Goal: Task Accomplishment & Management: Manage account settings

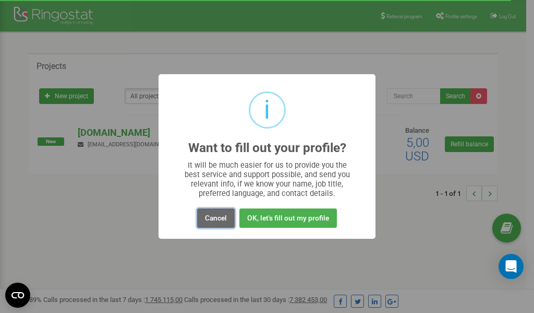
click at [217, 218] on button "Cancel" at bounding box center [216, 217] width 38 height 19
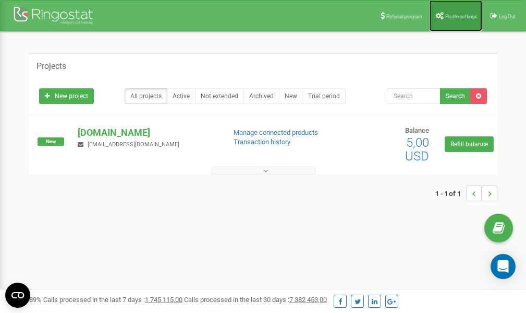
click at [450, 16] on span "Profile settings" at bounding box center [462, 17] width 32 height 6
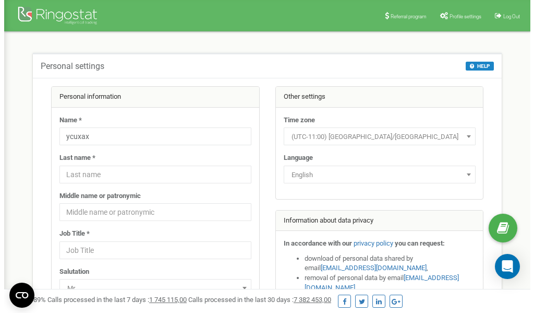
scroll to position [52, 0]
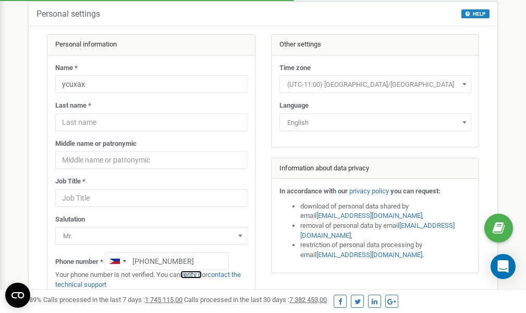
click at [198, 274] on link "verify it" at bounding box center [191, 274] width 21 height 8
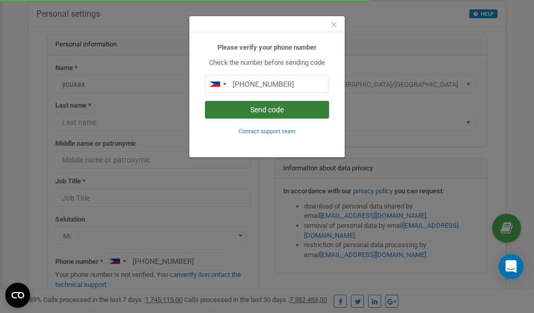
click at [273, 108] on button "Send code" at bounding box center [267, 110] width 124 height 18
